Goal: Task Accomplishment & Management: Complete application form

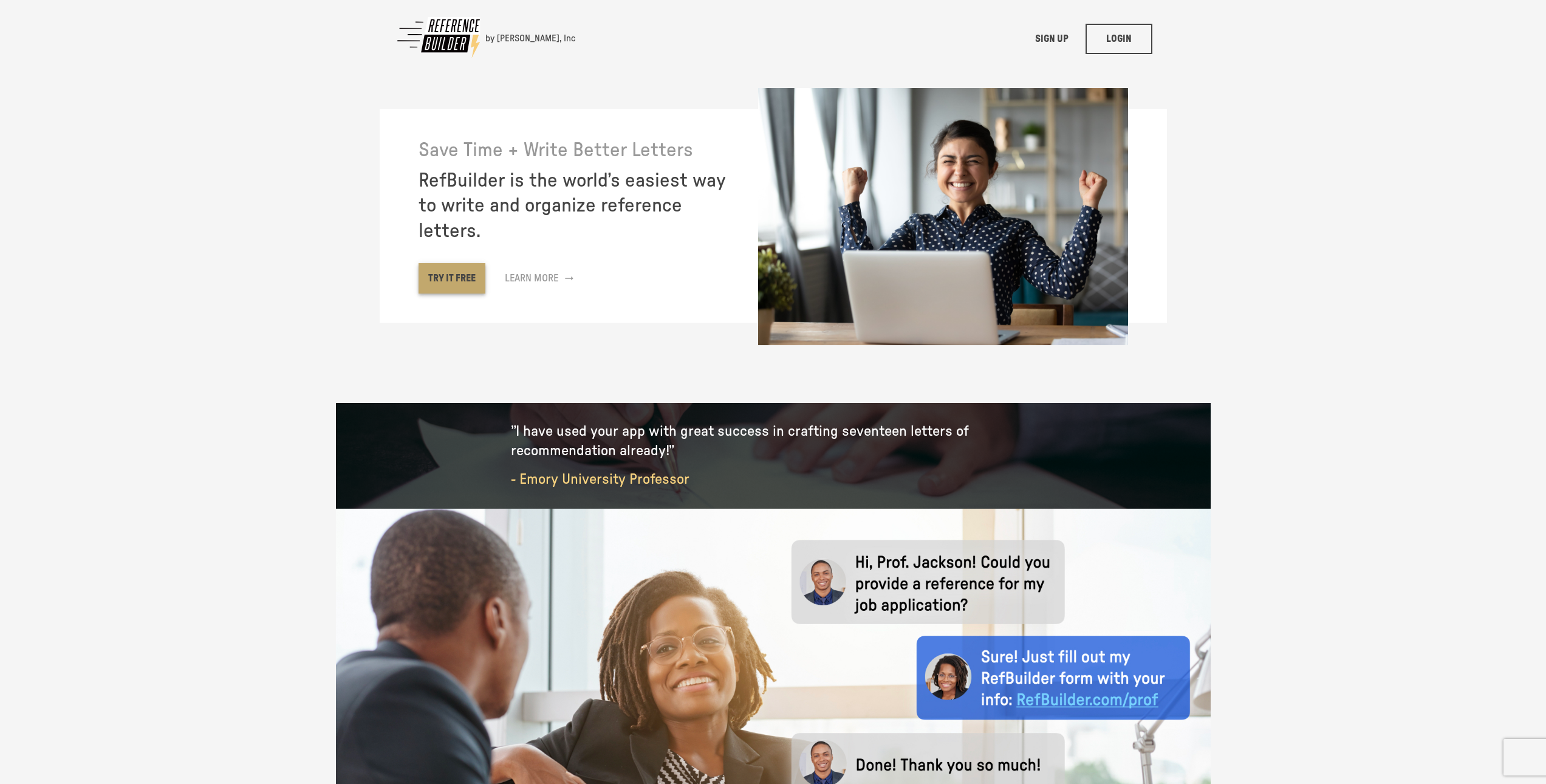
click at [466, 280] on link "TRY IT FREE" at bounding box center [452, 278] width 67 height 30
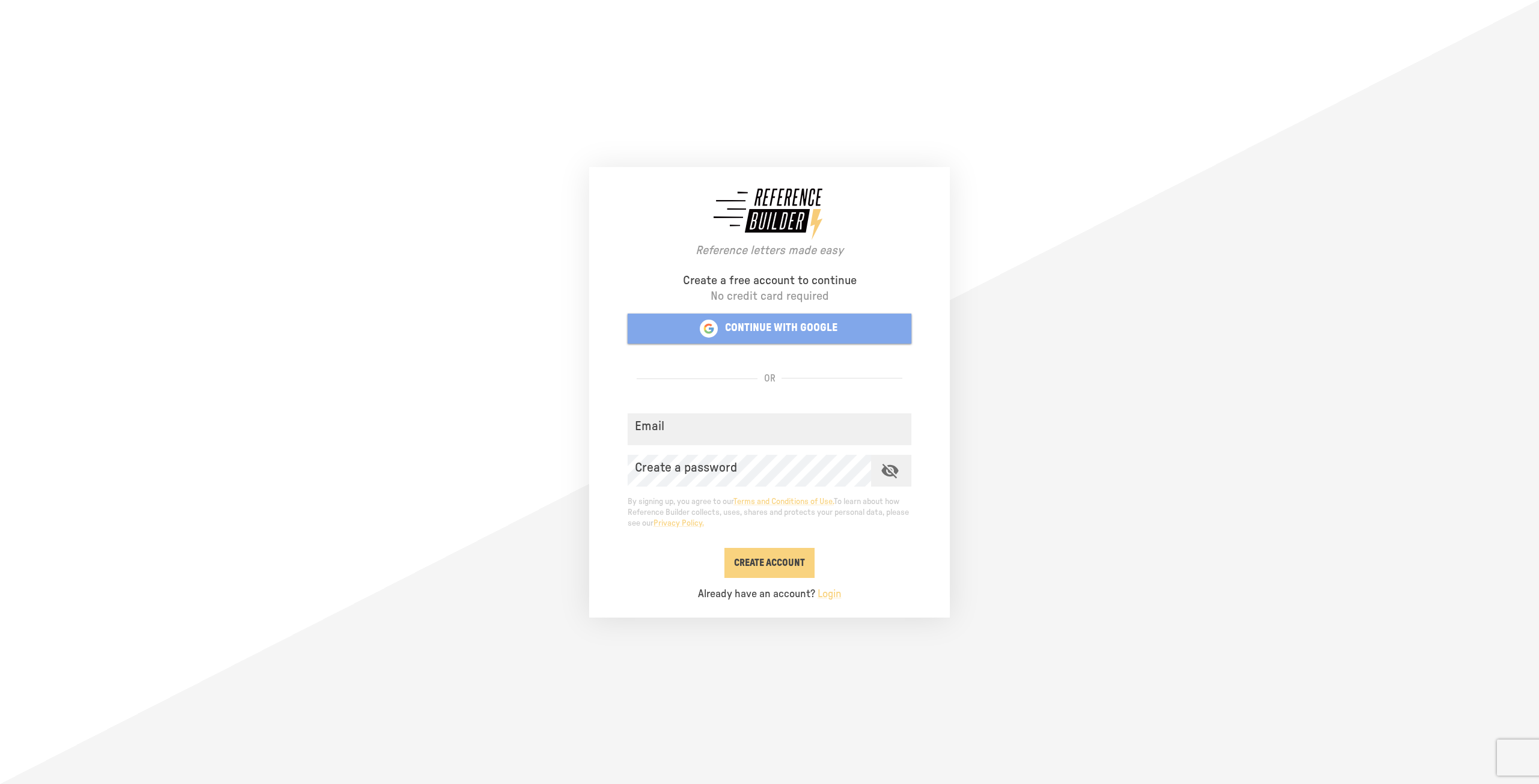
click at [860, 333] on button "CONTINUE WITH GOOGLE" at bounding box center [769, 329] width 284 height 30
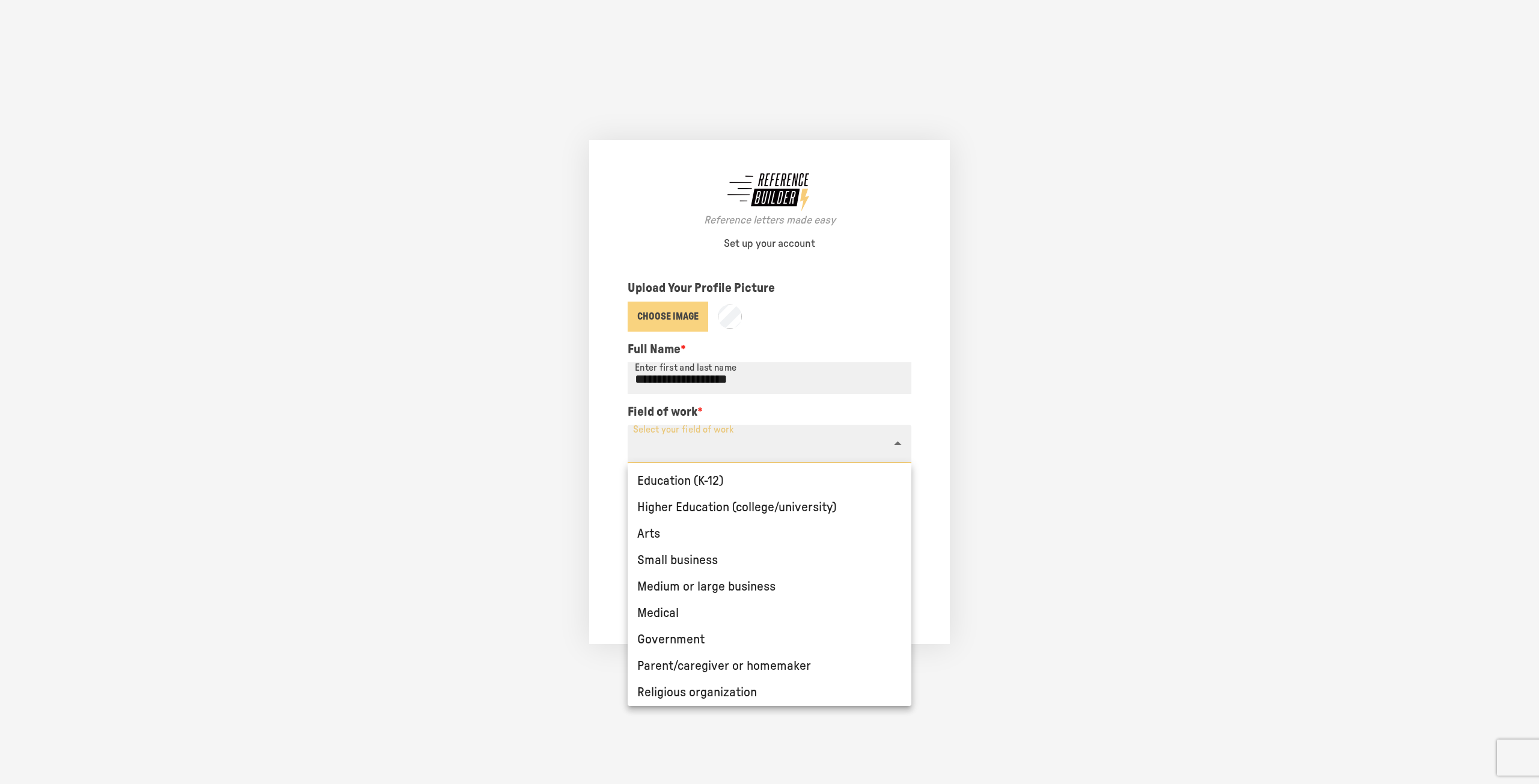
click at [713, 443] on body "**********" at bounding box center [769, 392] width 865 height 784
click at [772, 481] on li "Education (K-12)" at bounding box center [769, 481] width 284 height 26
type input "**********"
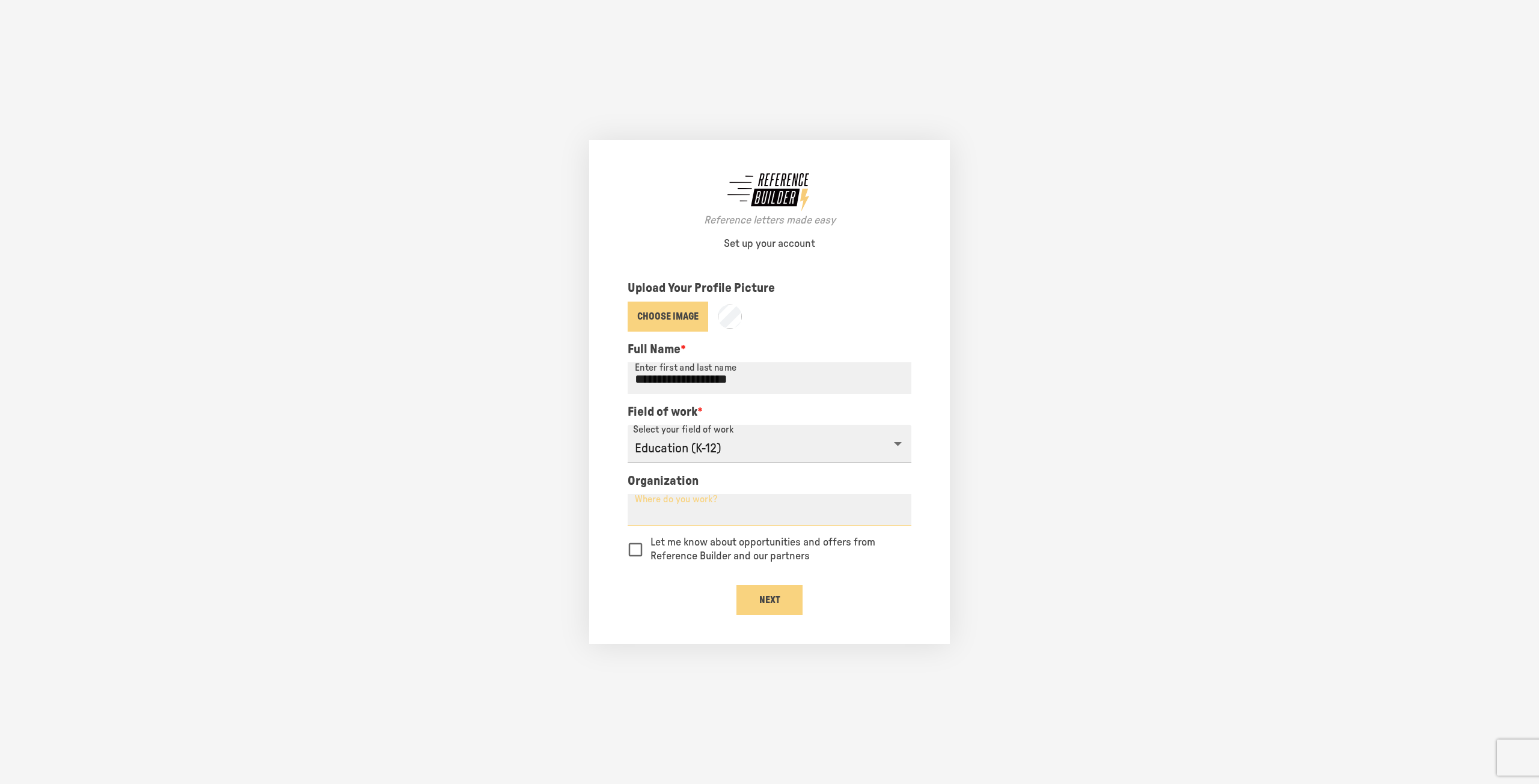
click at [725, 503] on input "Where do you work?" at bounding box center [769, 509] width 284 height 32
click at [675, 550] on p "Let me know about opportunities and offers from Reference Builder and our partn…" at bounding box center [776, 550] width 251 height 28
click at [724, 550] on p "Let me know about opportunities and offers from Reference Builder and our partn…" at bounding box center [776, 550] width 251 height 28
click at [767, 591] on button "Next" at bounding box center [770, 600] width 66 height 30
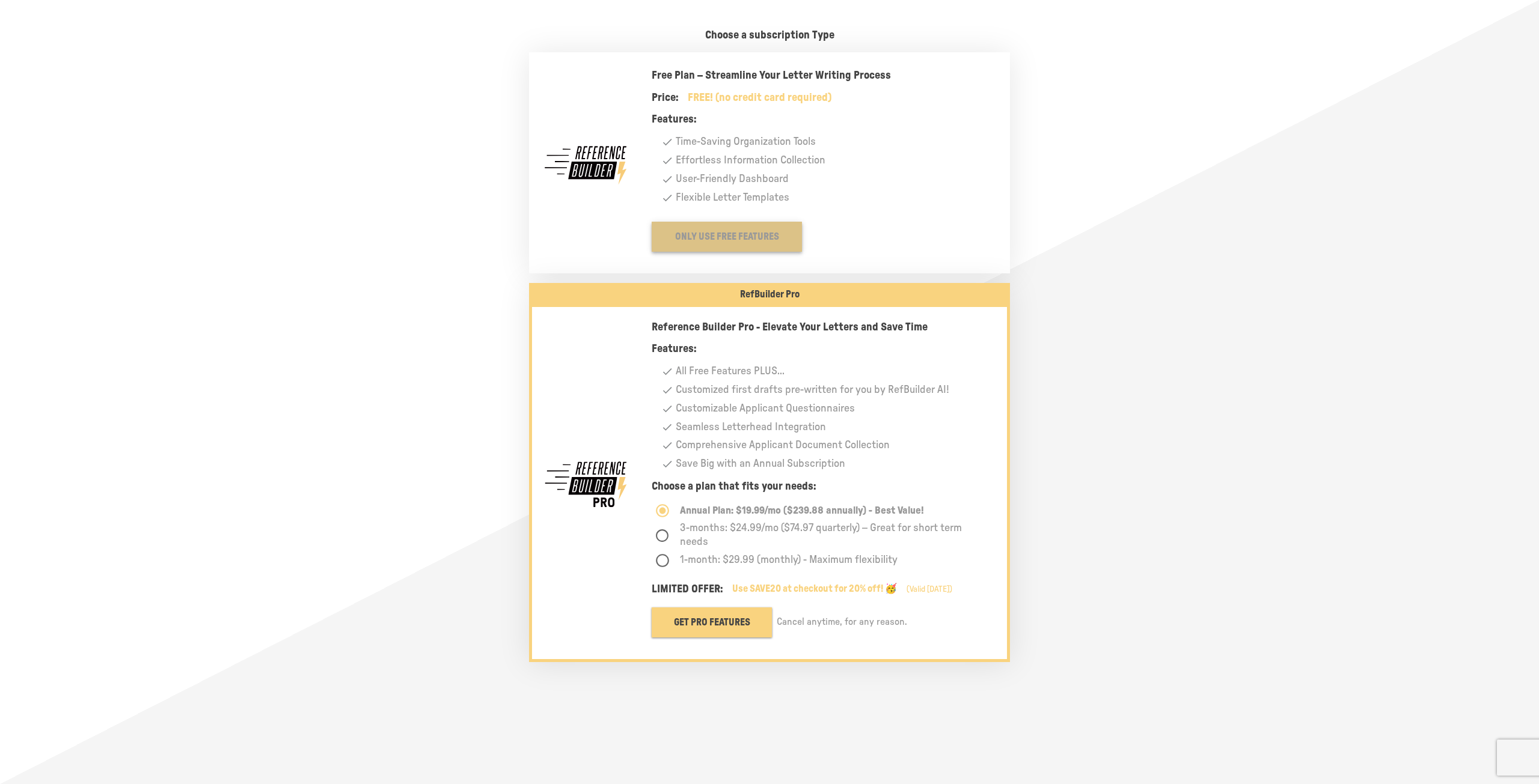
click at [676, 224] on button "Only Use Free Features" at bounding box center [727, 237] width 150 height 30
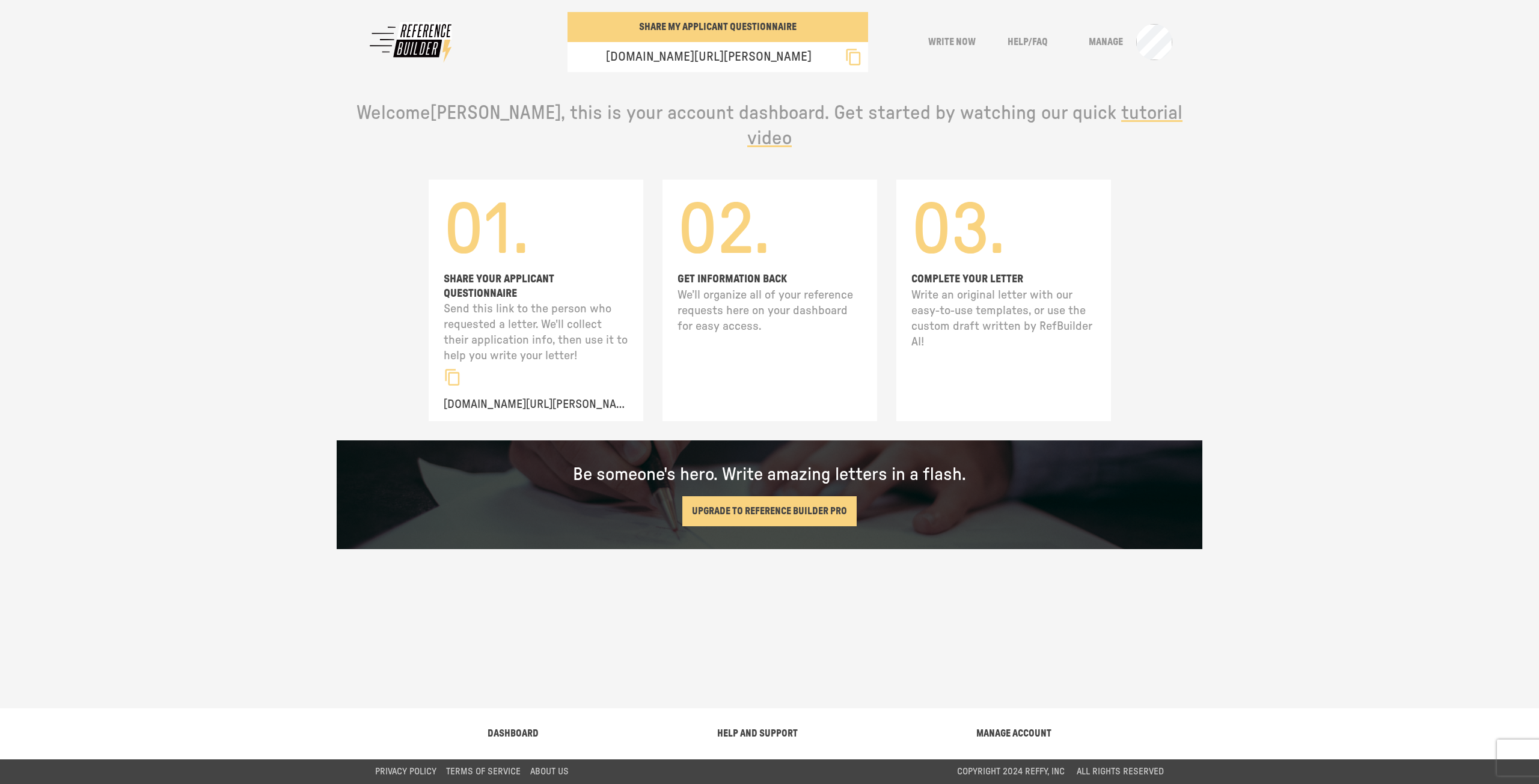
click at [968, 40] on button "Write Now" at bounding box center [951, 42] width 66 height 30
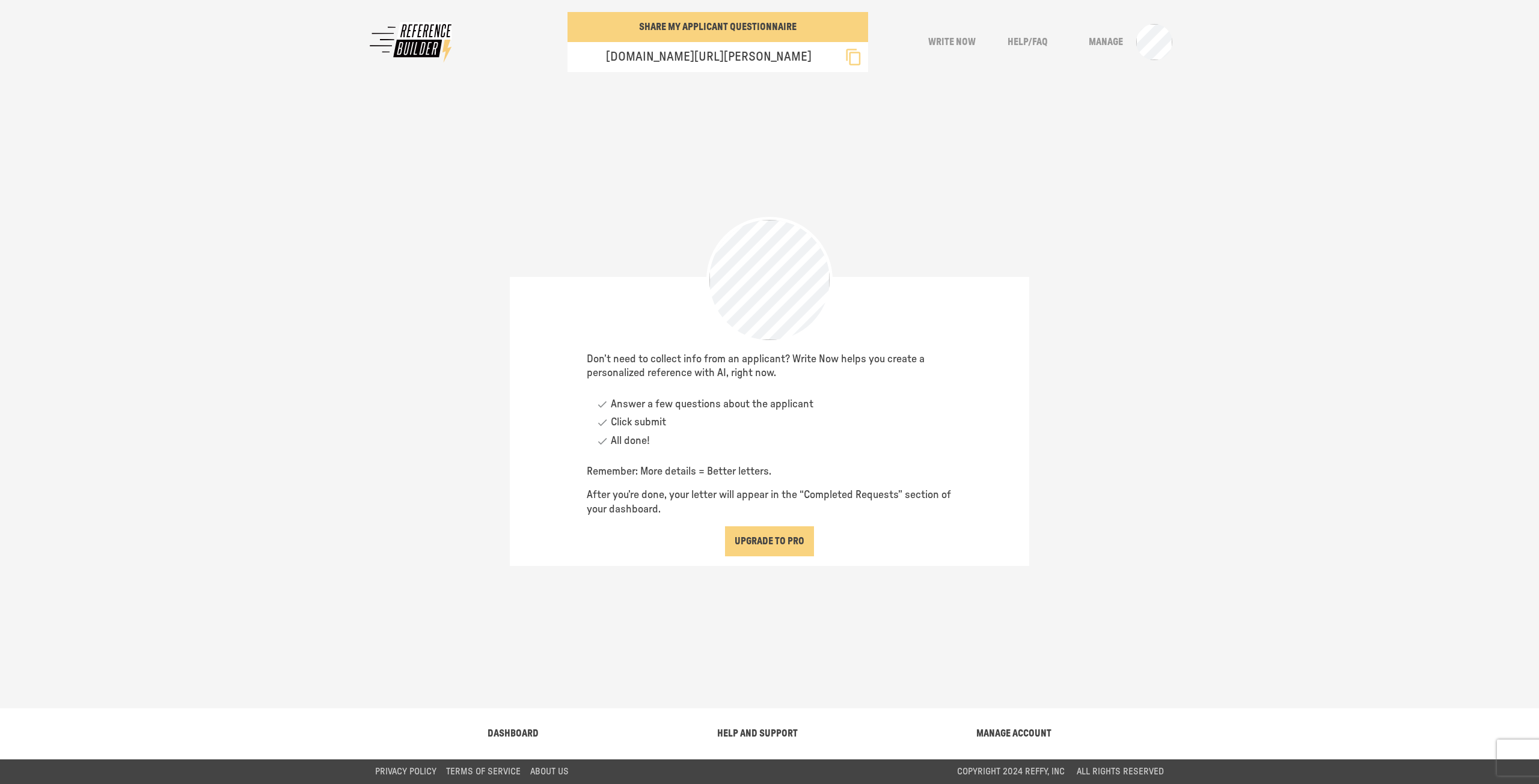
click at [933, 41] on button "Write Now" at bounding box center [951, 42] width 66 height 30
click at [751, 50] on p "refbuilder.com/intake/Jacqueline-941544" at bounding box center [703, 57] width 215 height 17
click at [975, 39] on button "Write Now" at bounding box center [951, 42] width 66 height 30
